Goal: Task Accomplishment & Management: Manage account settings

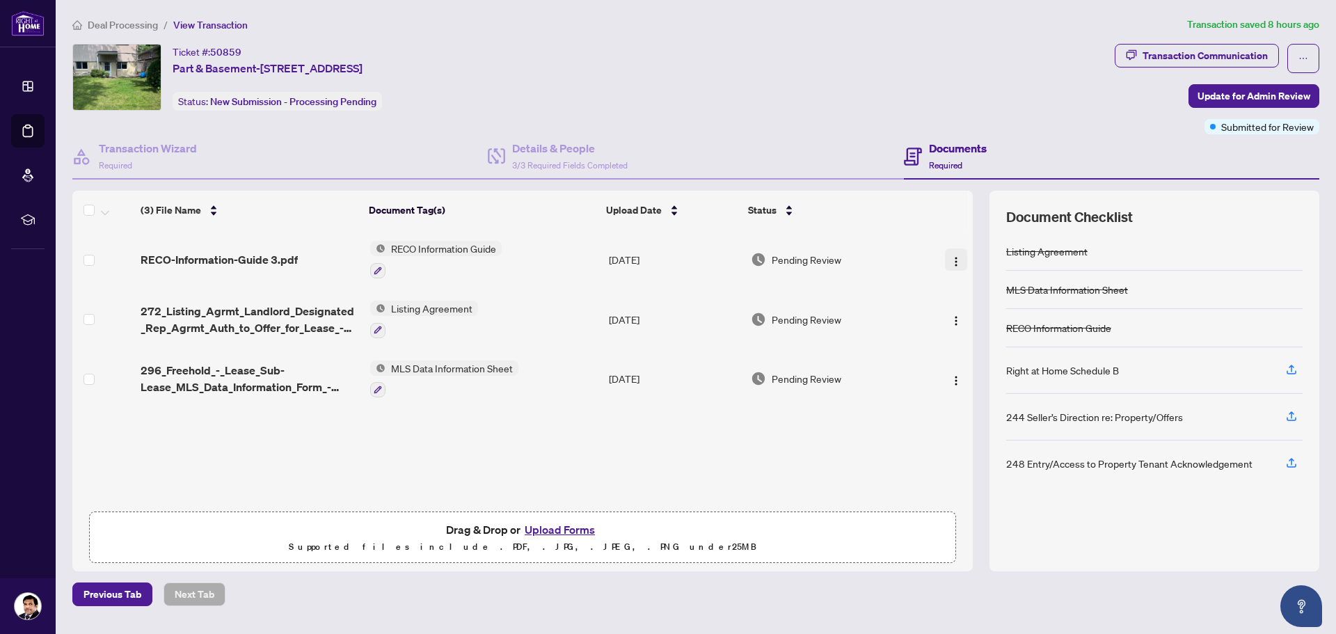
click at [951, 261] on img "button" at bounding box center [956, 261] width 11 height 11
click at [832, 75] on div "Ticket #: 50859 Part & Basement-[STREET_ADDRESS] Status: New Submission - Proce…" at bounding box center [590, 77] width 1037 height 67
click at [1305, 55] on icon "ellipsis" at bounding box center [1304, 59] width 10 height 10
click at [1091, 19] on ol "Deal Processing / View Transaction" at bounding box center [626, 25] width 1109 height 16
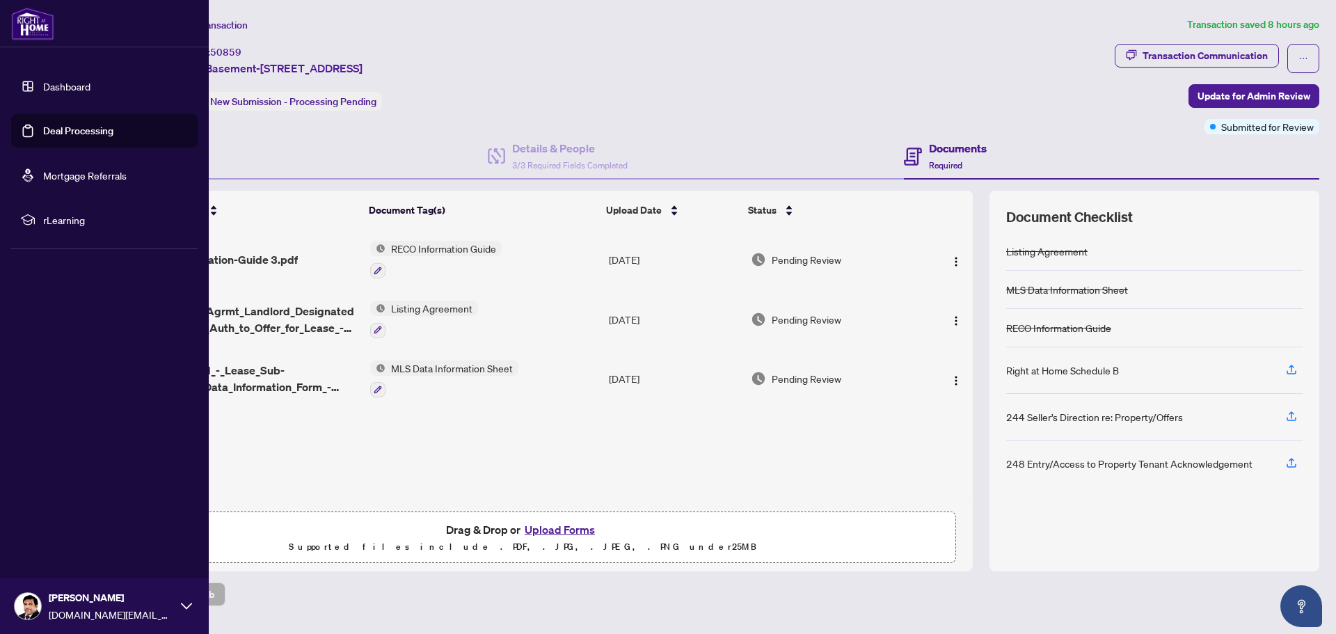
click at [191, 606] on icon at bounding box center [186, 606] width 11 height 11
click at [65, 521] on span "Logout" at bounding box center [55, 523] width 31 height 22
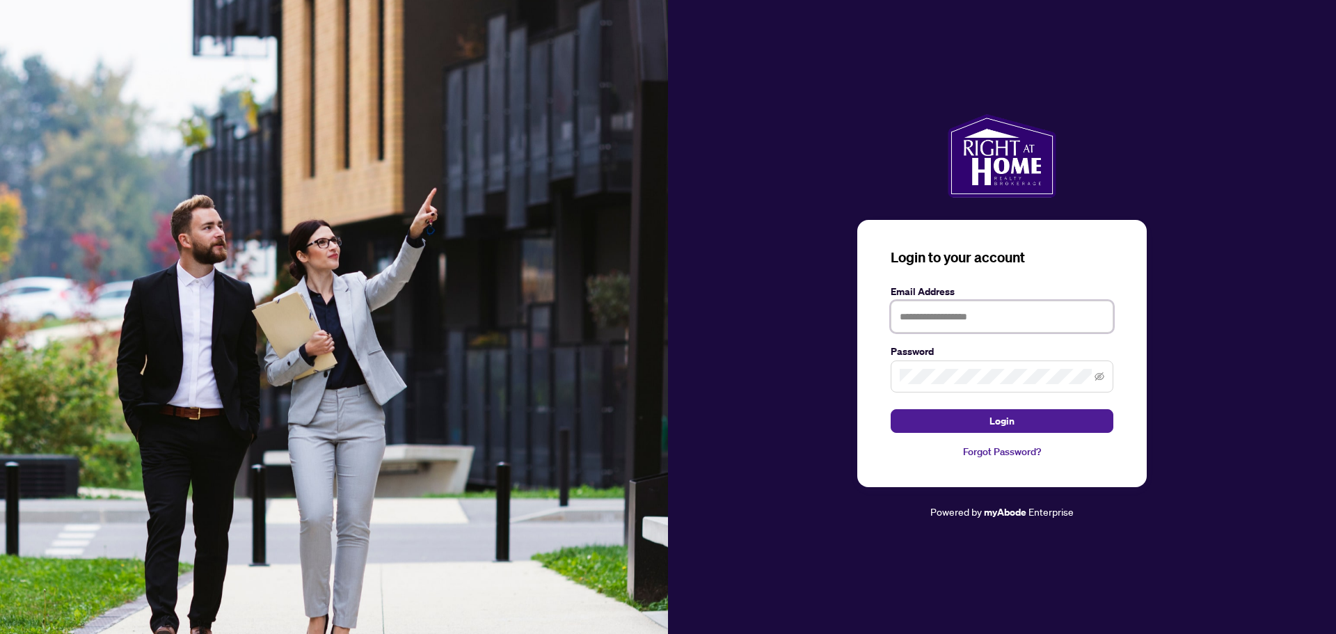
type input "**********"
